Goal: Information Seeking & Learning: Learn about a topic

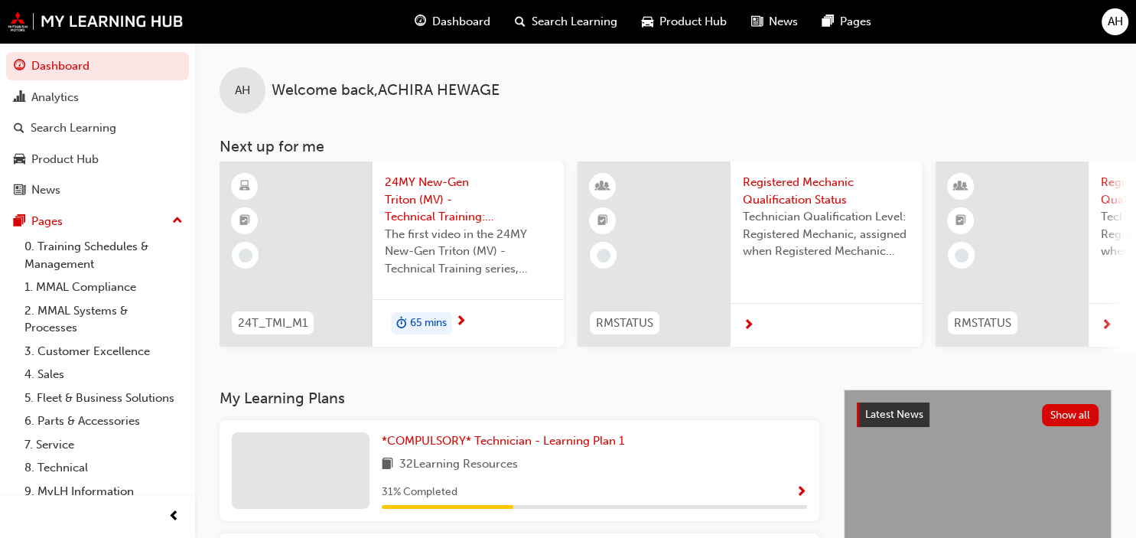
scroll to position [10, 0]
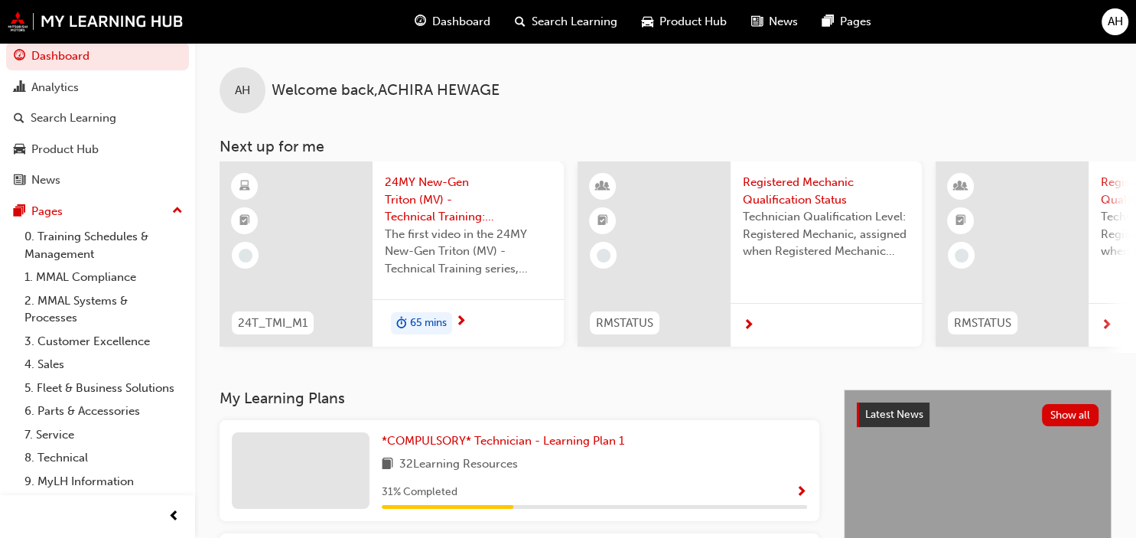
click at [797, 488] on span "Show Progress" at bounding box center [800, 493] width 11 height 14
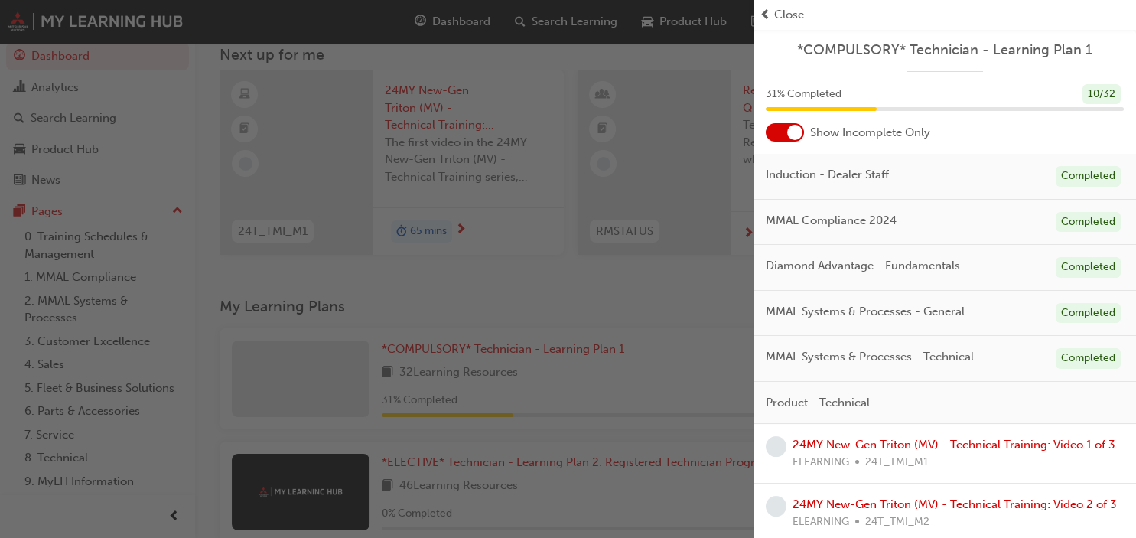
scroll to position [203, 0]
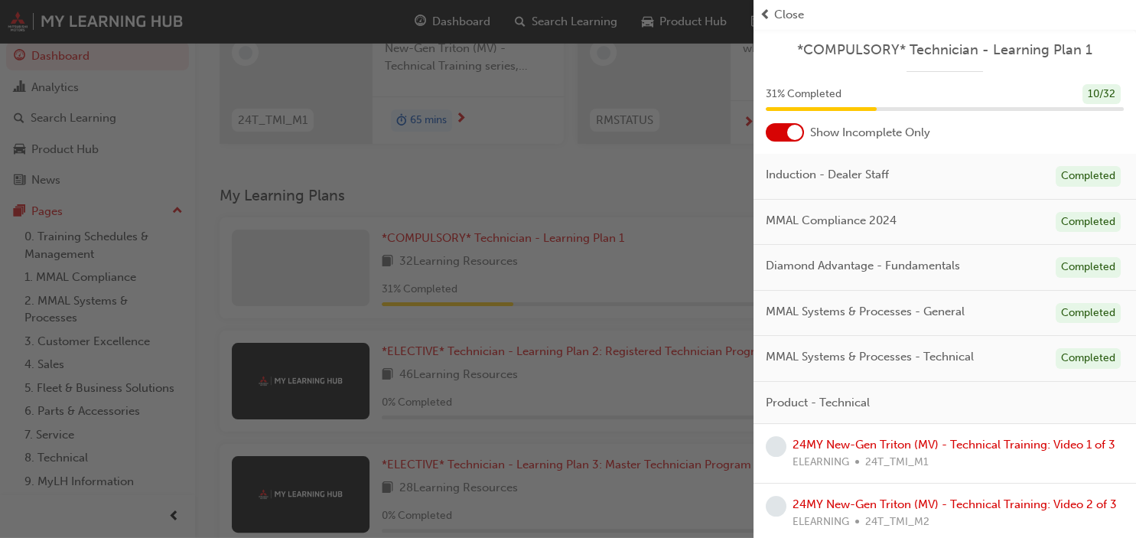
click at [705, 412] on div "button" at bounding box center [376, 269] width 753 height 538
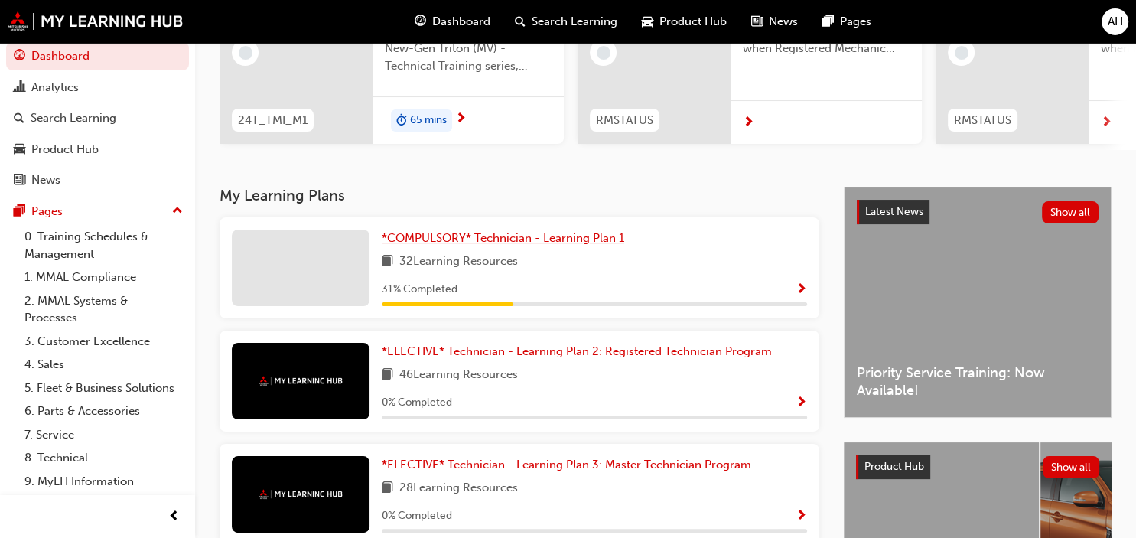
click at [577, 241] on span "*COMPULSORY* Technician - Learning Plan 1" at bounding box center [503, 238] width 242 height 14
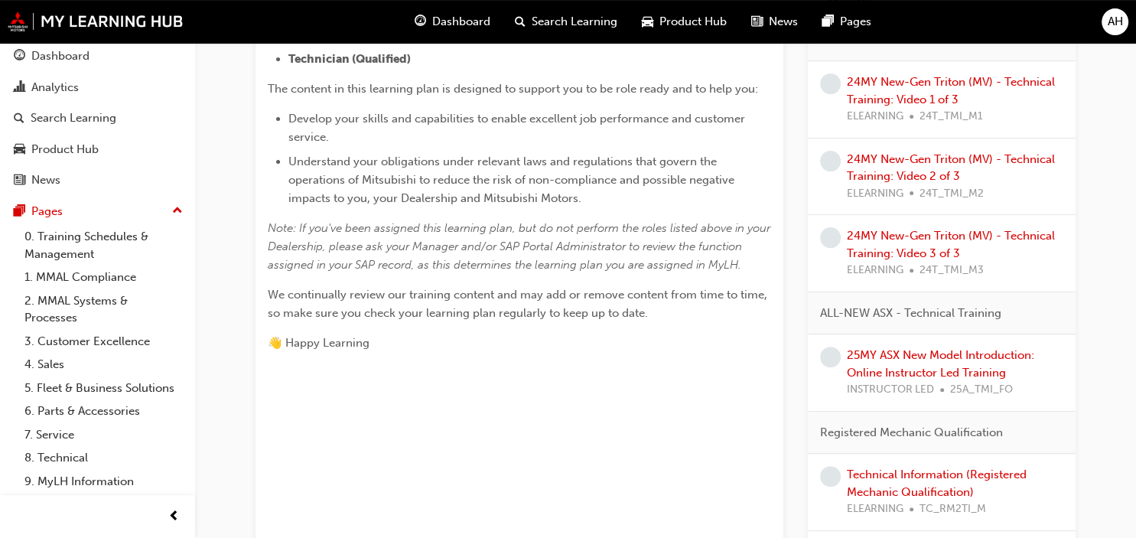
scroll to position [399, 0]
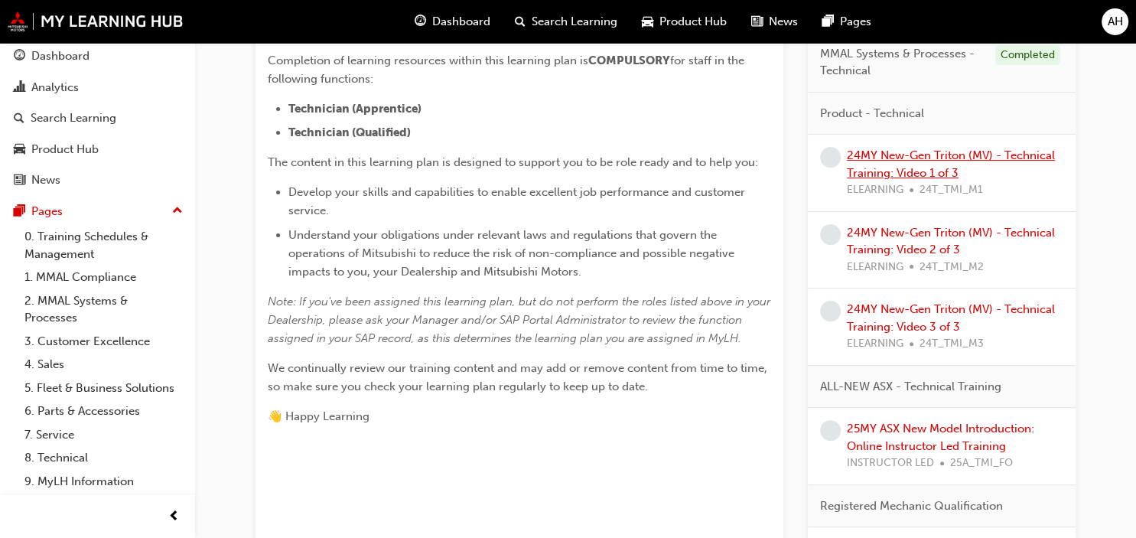
click at [924, 153] on link "24MY New-Gen Triton (MV) - Technical Training: Video 1 of 3" at bounding box center [950, 163] width 208 height 31
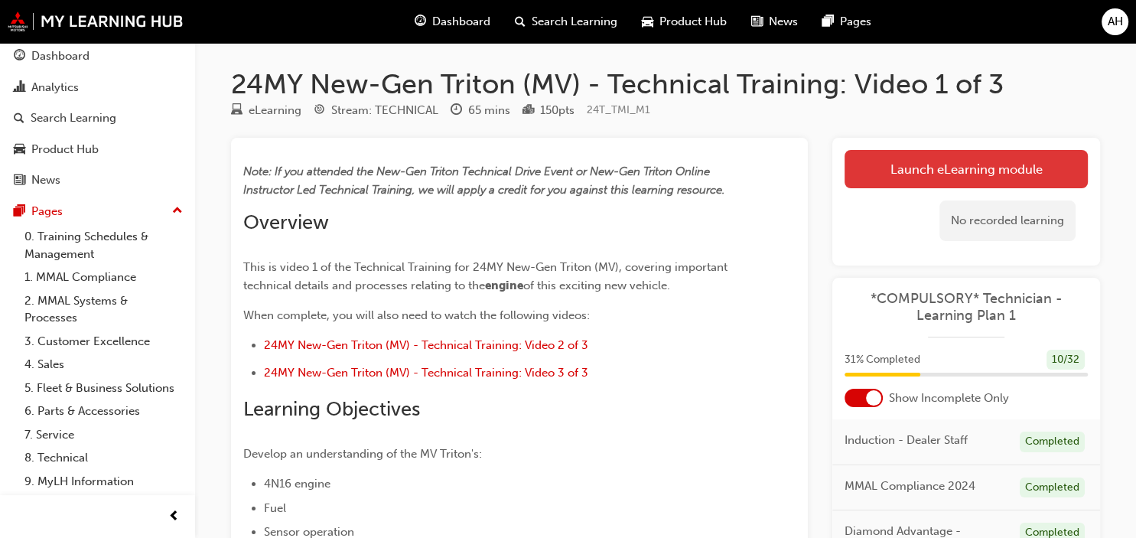
click at [1019, 177] on link "Launch eLearning module" at bounding box center [965, 169] width 243 height 38
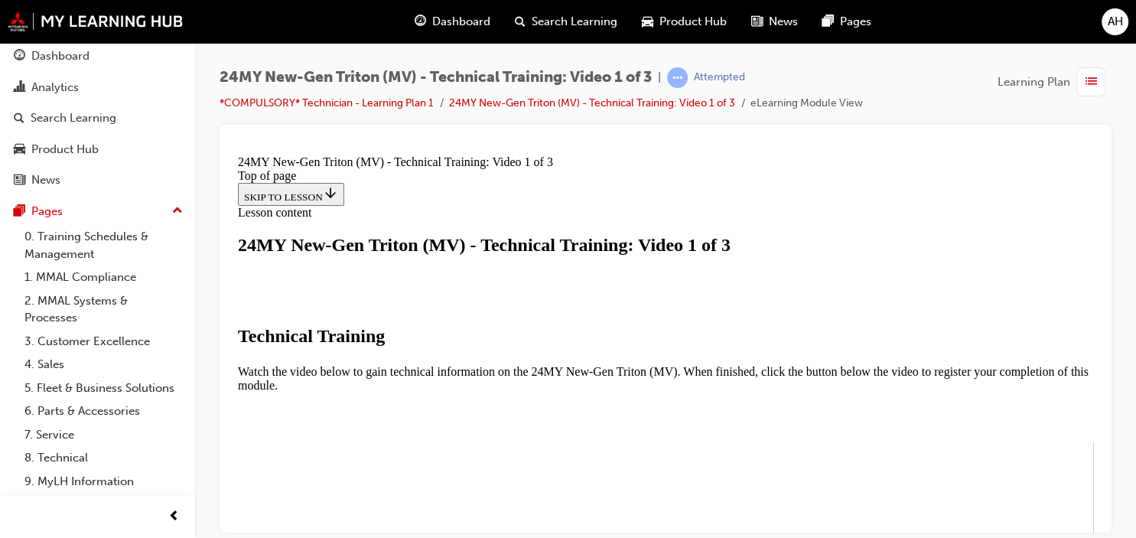
scroll to position [205, 0]
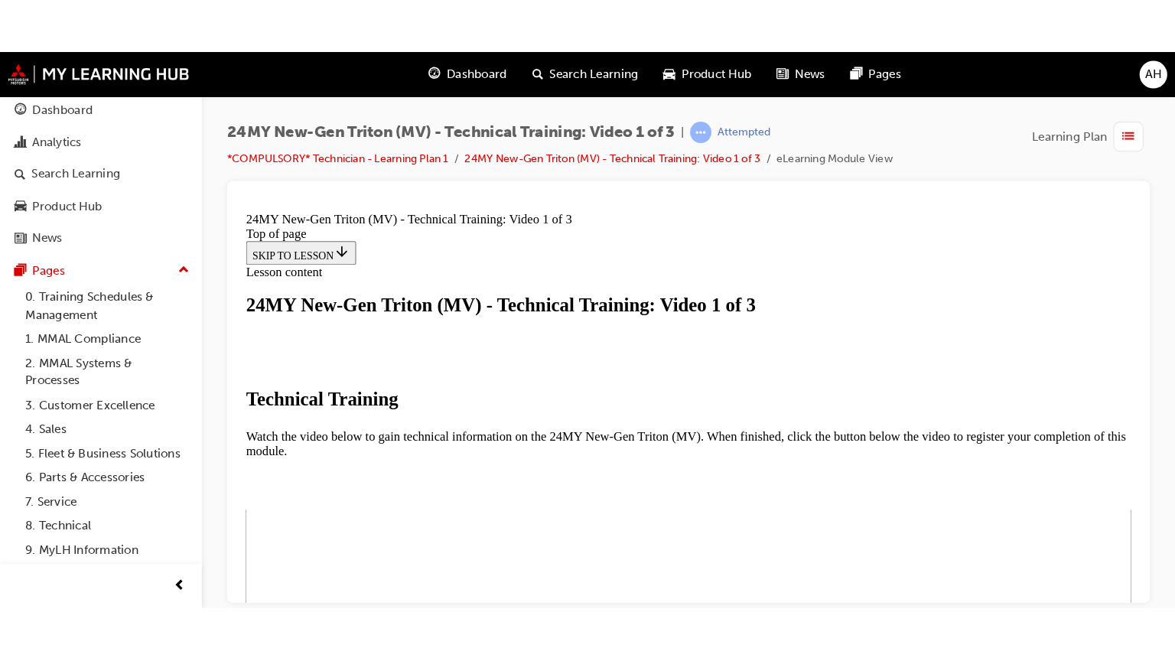
scroll to position [382, 0]
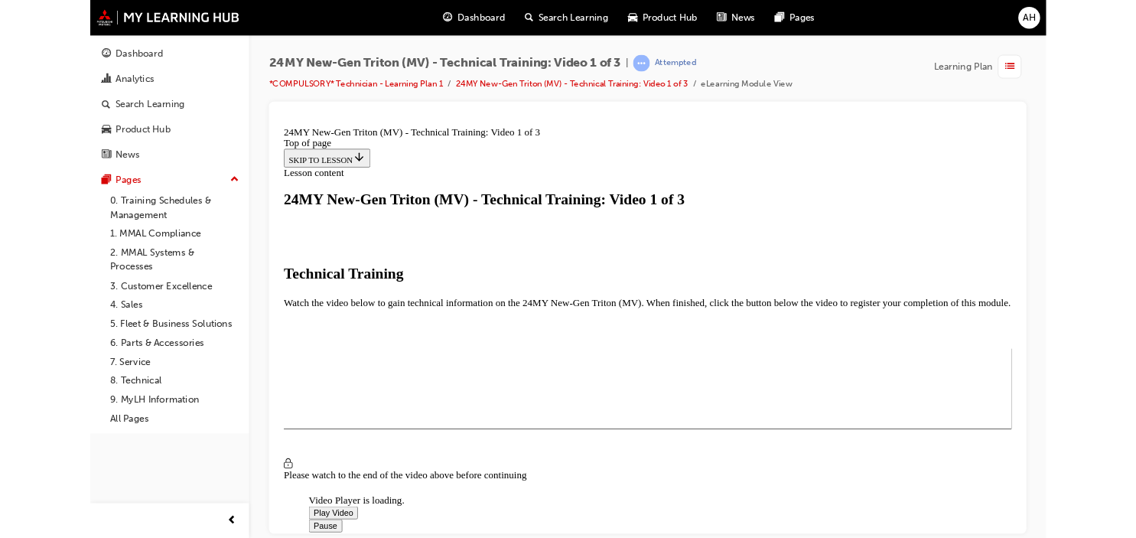
scroll to position [268, 0]
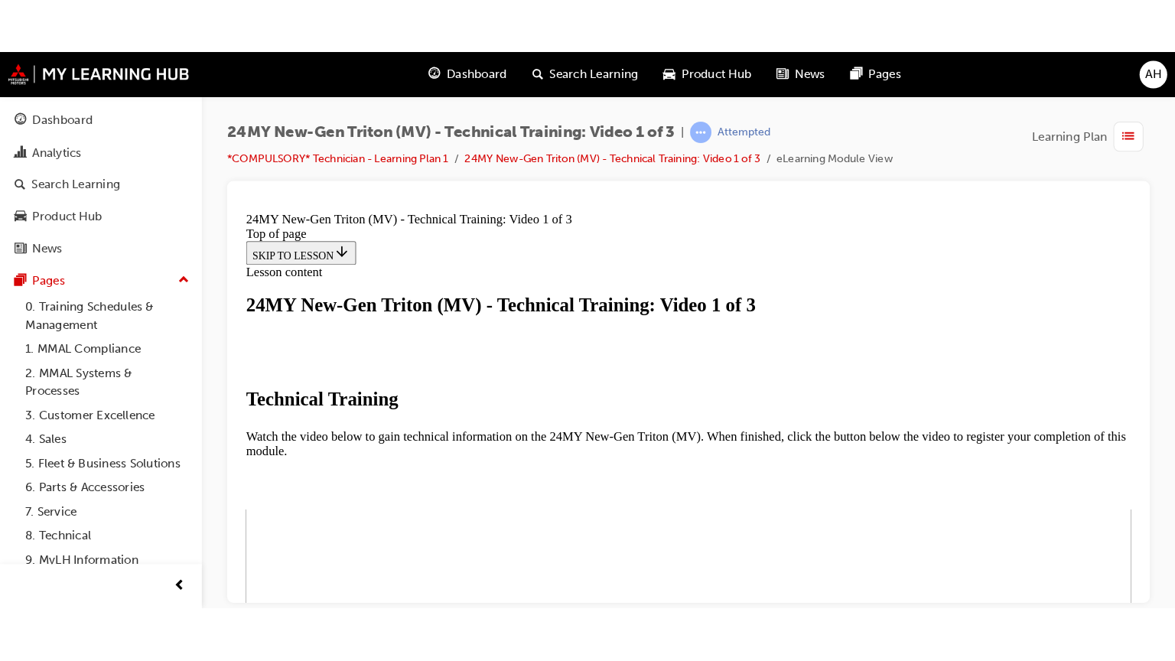
scroll to position [362, 0]
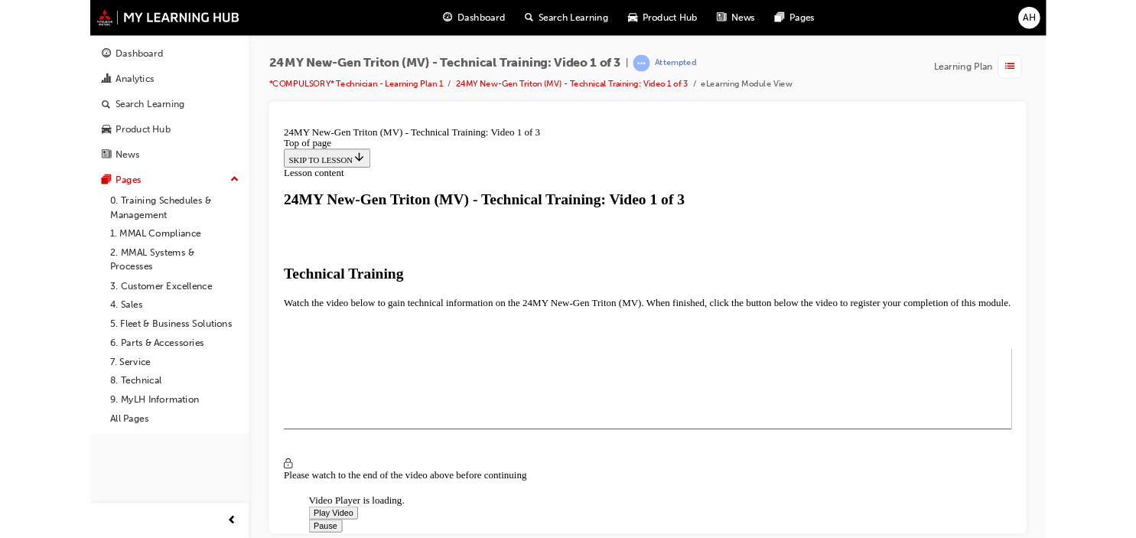
scroll to position [268, 0]
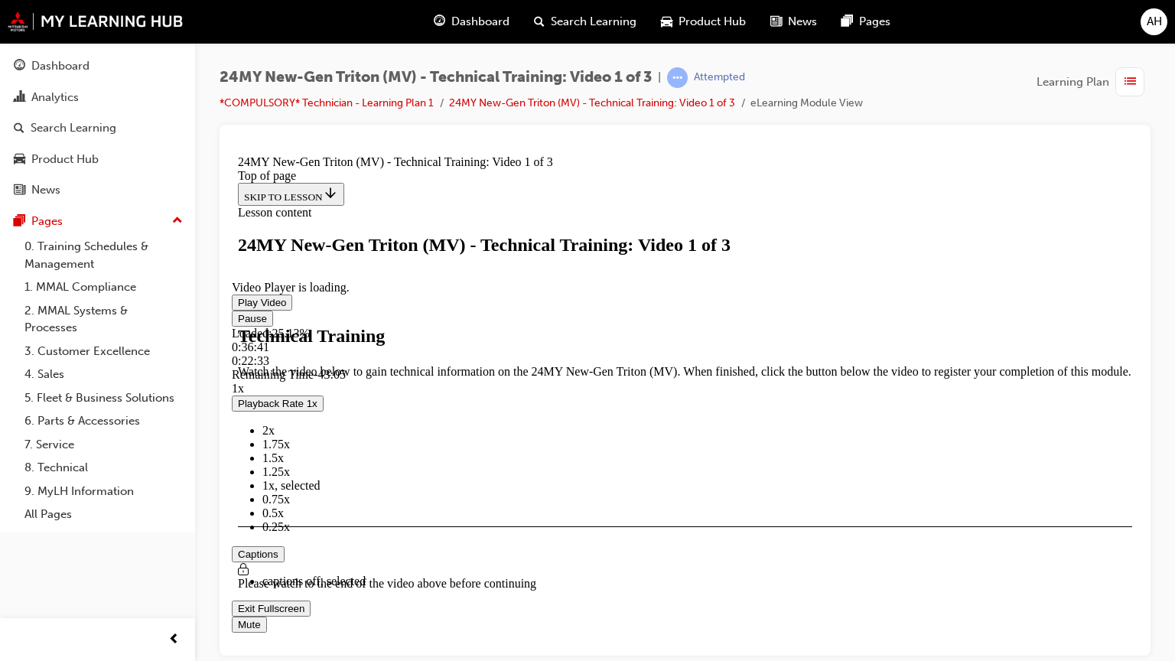
click at [238, 323] on span "Video player" at bounding box center [238, 317] width 0 height 11
click at [238, 537] on span "Video player" at bounding box center [238, 607] width 0 height 11
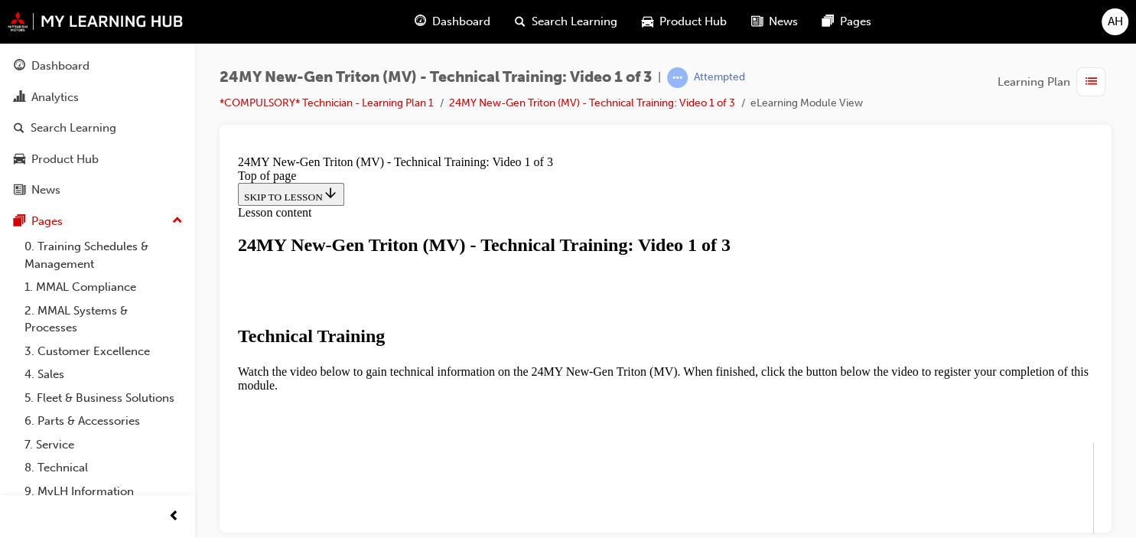
drag, startPoint x: 659, startPoint y: 370, endPoint x: 1344, endPoint y: 657, distance: 742.7
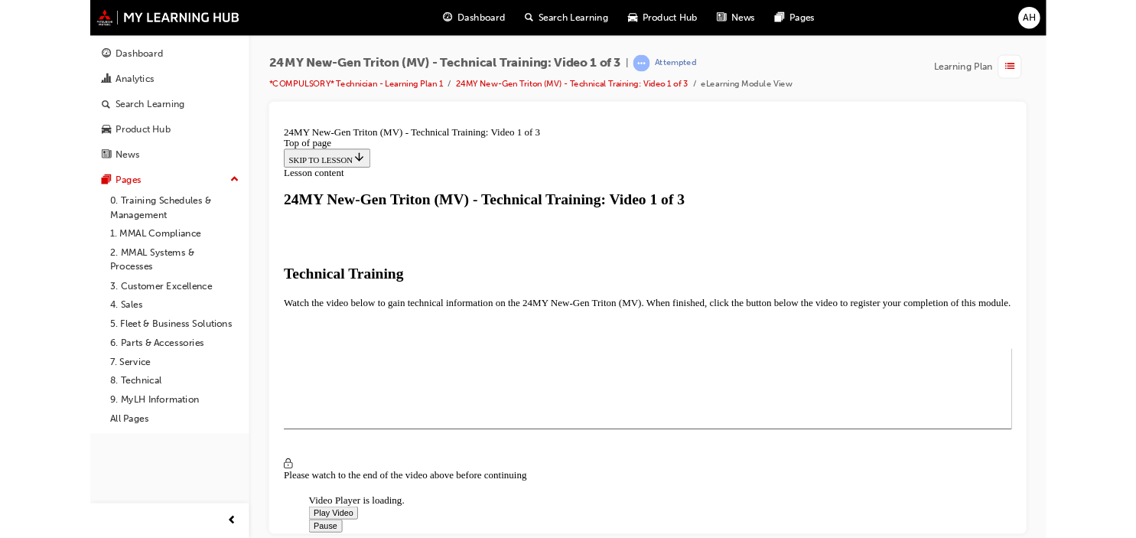
scroll to position [268, 0]
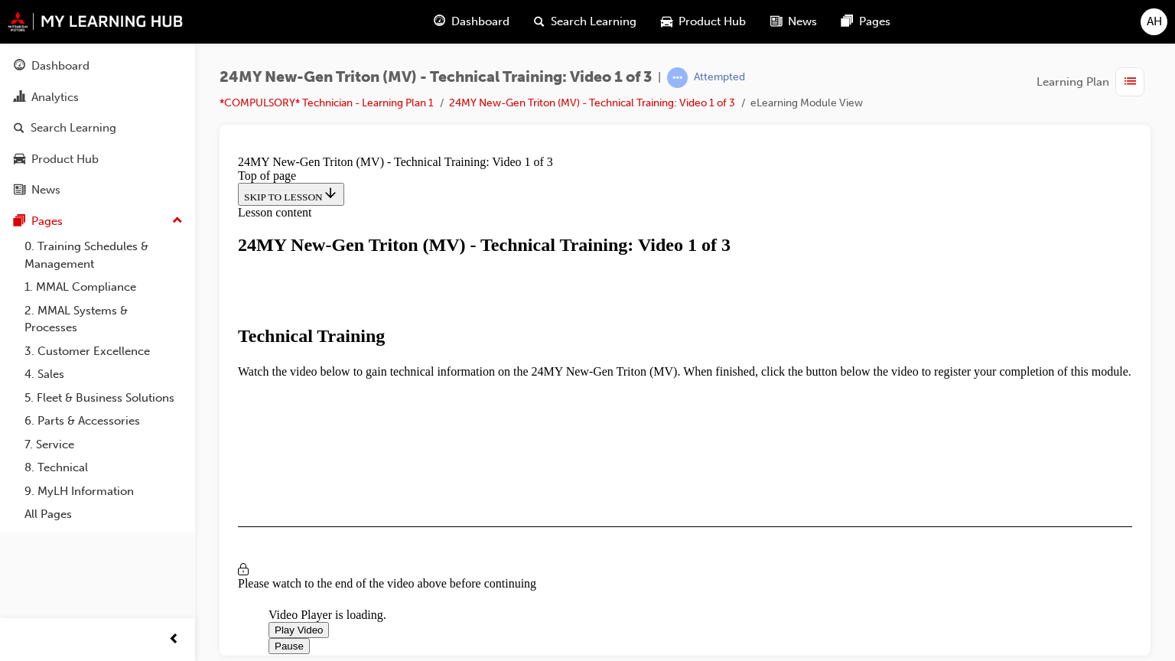
click at [632, 537] on div "Loaded : 25.13% 0:23:33 0:22:39" at bounding box center [1002, 673] width 1469 height 41
click at [632, 537] on div "Loaded : 25.13% 0:24:12 0:22:39" at bounding box center [1002, 673] width 1469 height 41
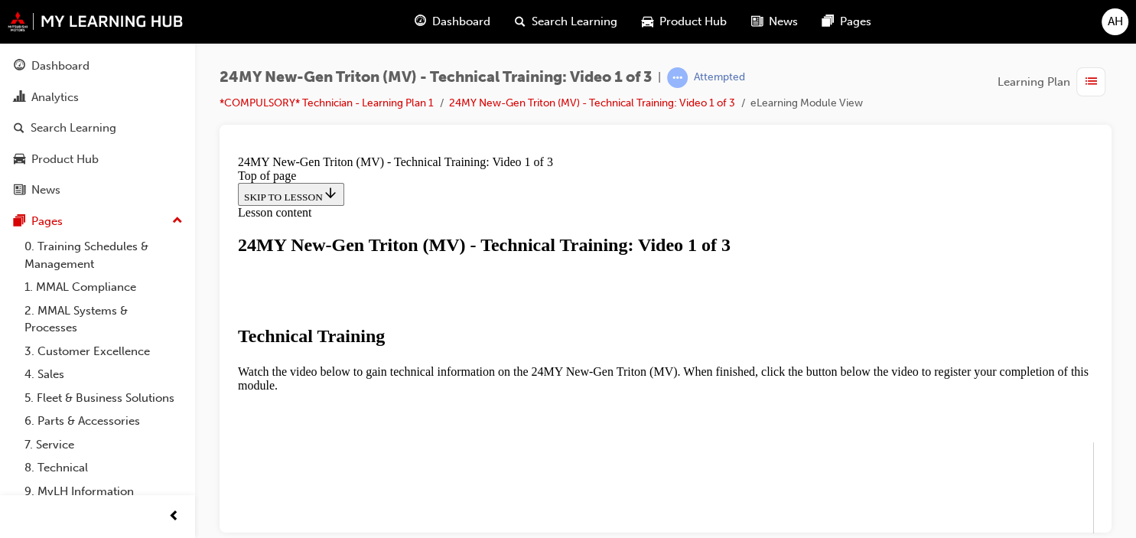
scroll to position [545, 0]
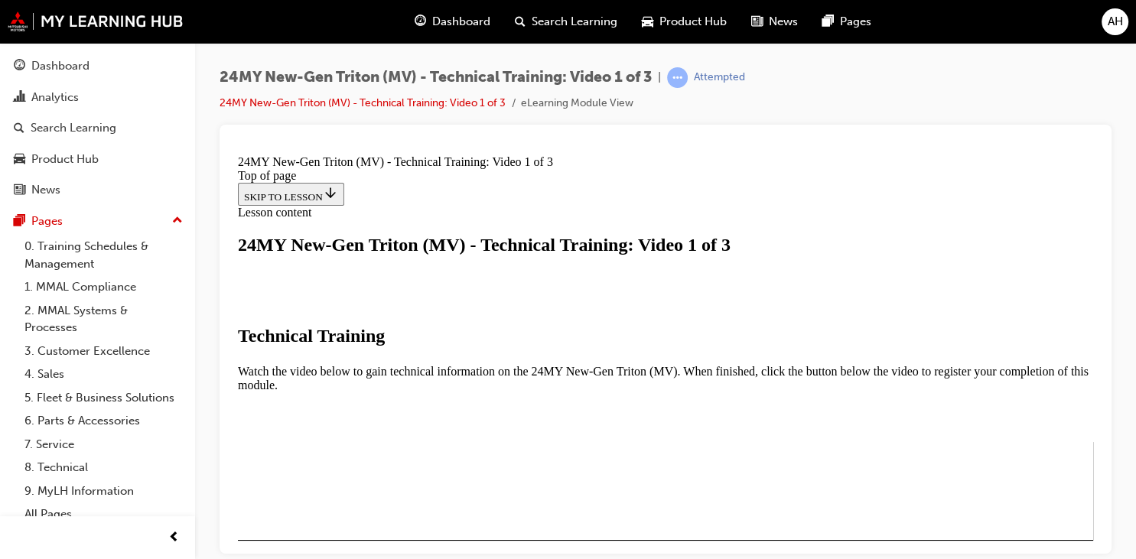
scroll to position [524, 0]
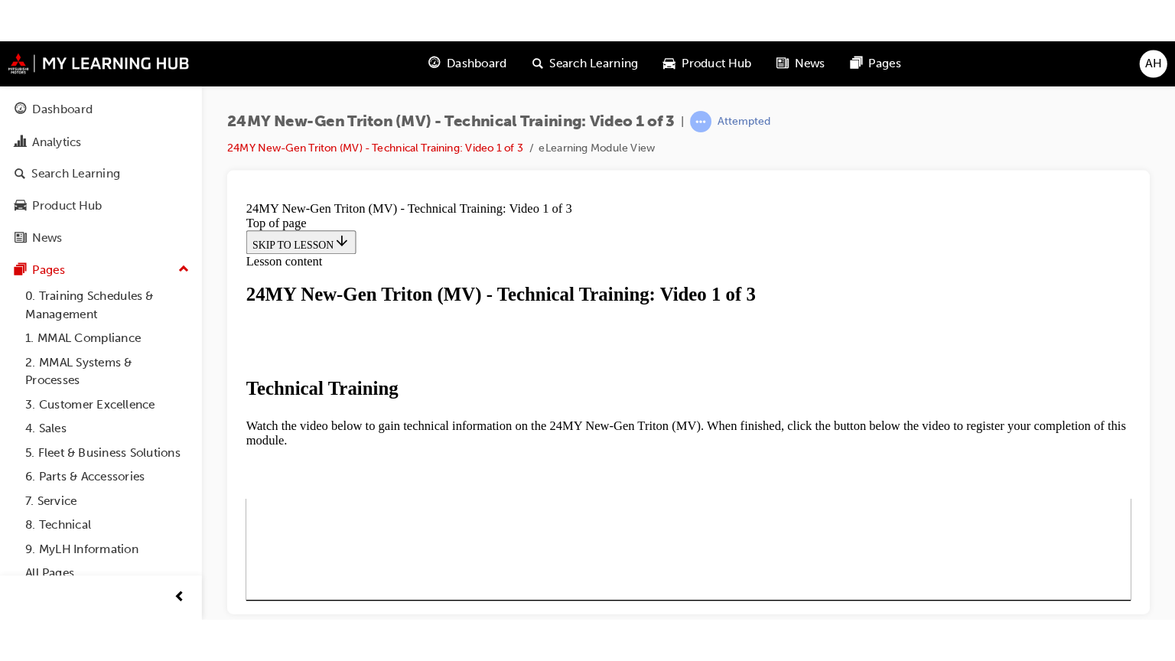
scroll to position [268, 0]
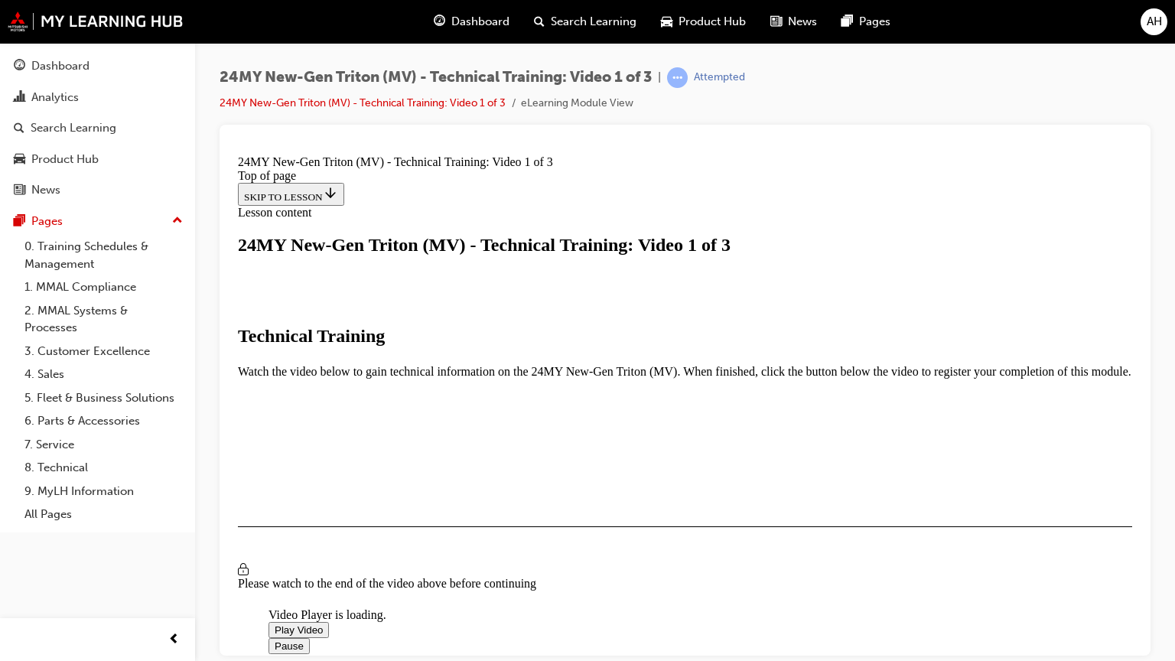
click at [498, 537] on video "Video player" at bounding box center [382, 533] width 229 height 115
